Goal: Information Seeking & Learning: Learn about a topic

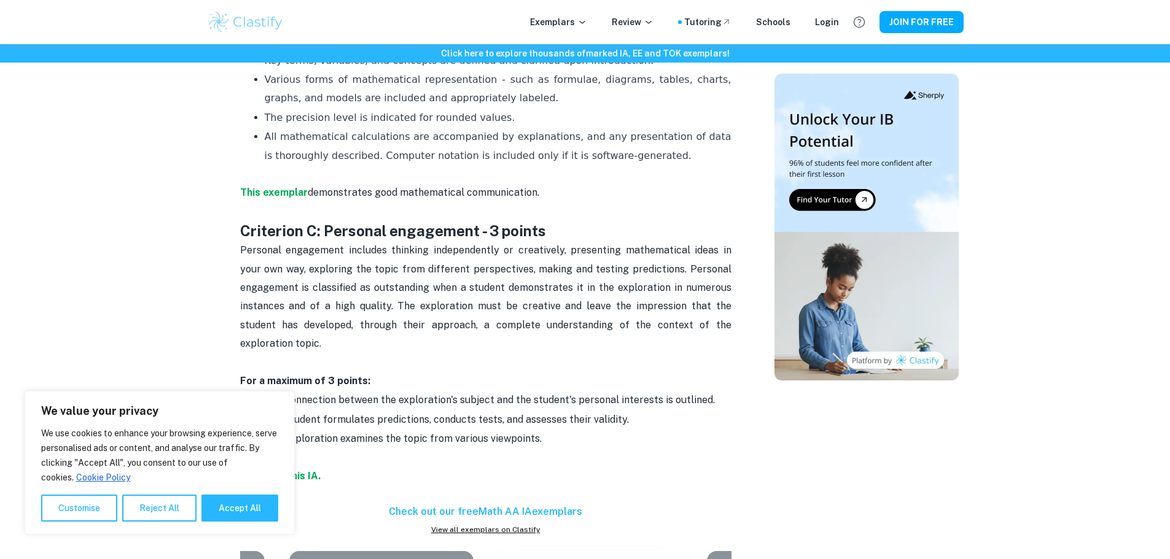
scroll to position [1228, 0]
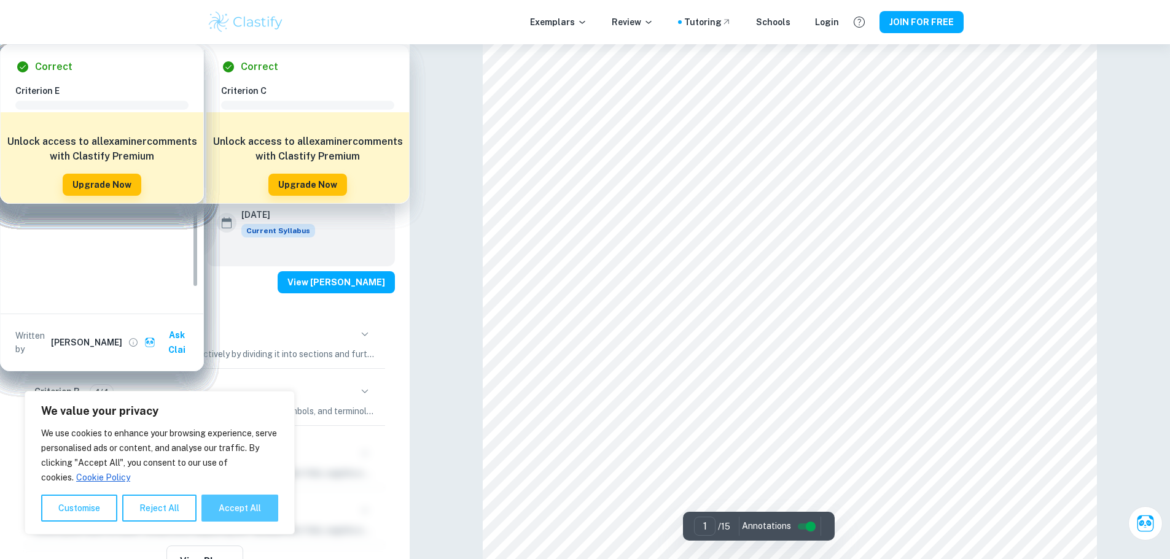
click at [259, 516] on button "Accept All" at bounding box center [239, 508] width 77 height 27
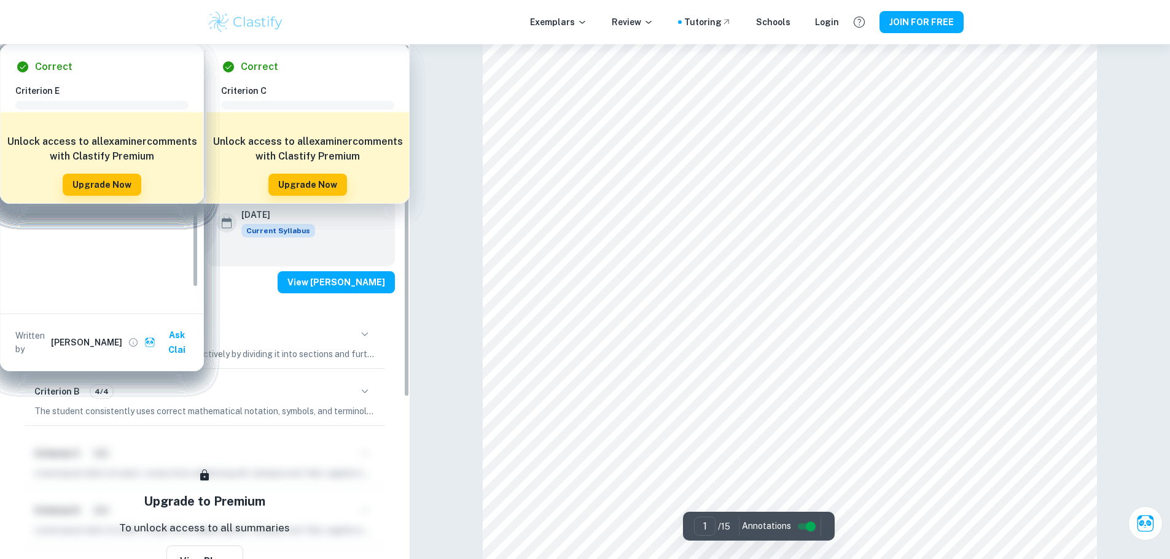
checkbox input "true"
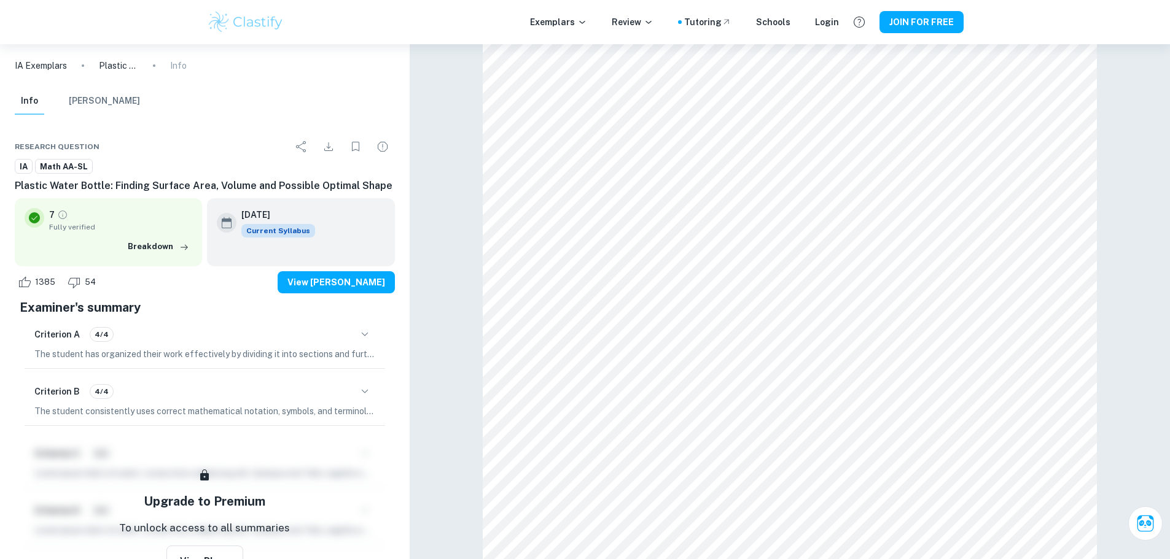
scroll to position [2210, 0]
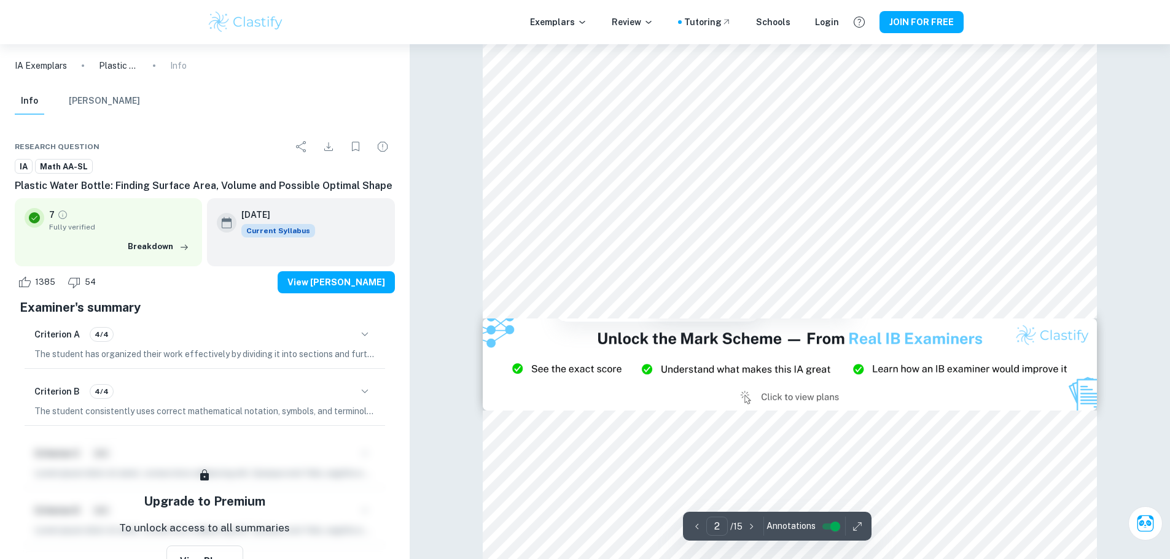
scroll to position [1392, 0]
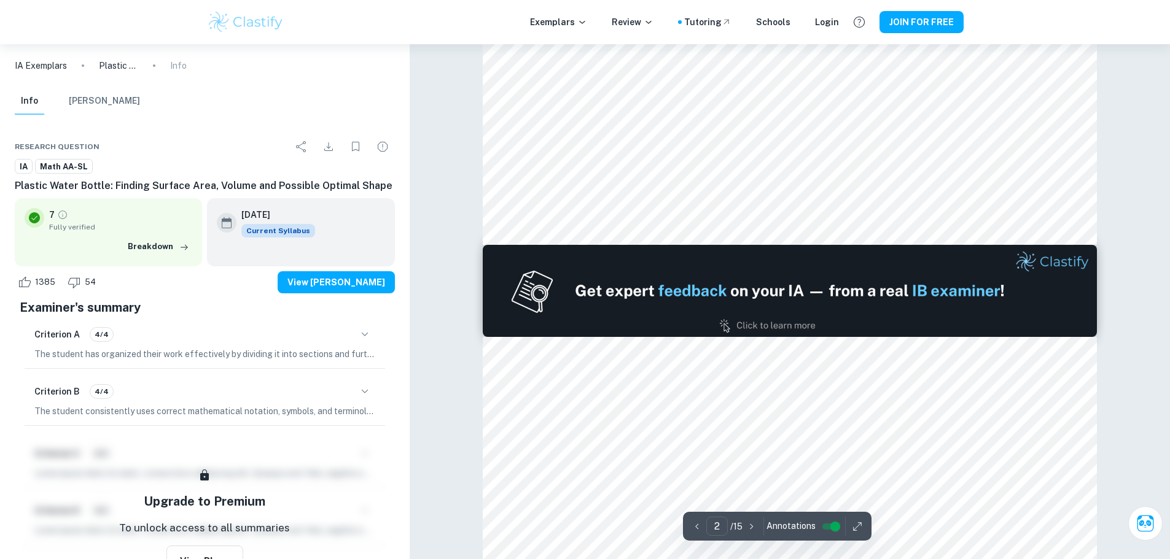
type input "1"
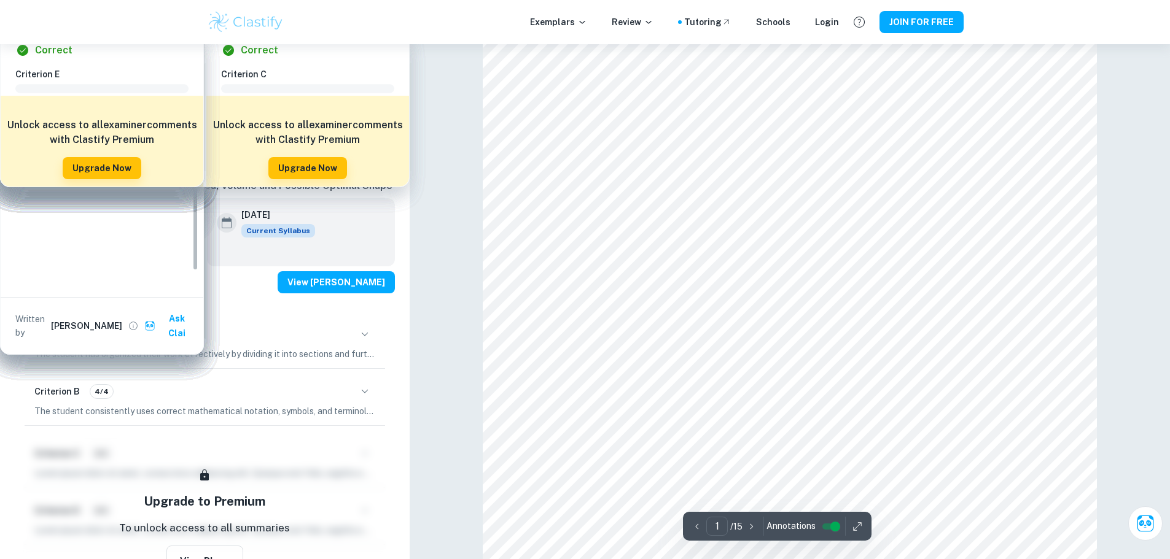
scroll to position [0, 0]
